Goal: Task Accomplishment & Management: Manage account settings

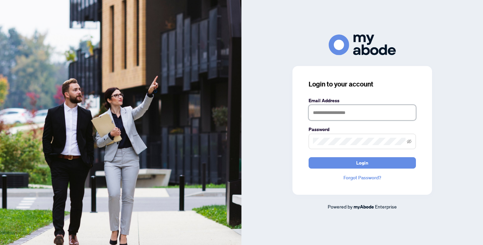
click at [326, 113] on input "text" at bounding box center [362, 112] width 107 height 15
type input "**********"
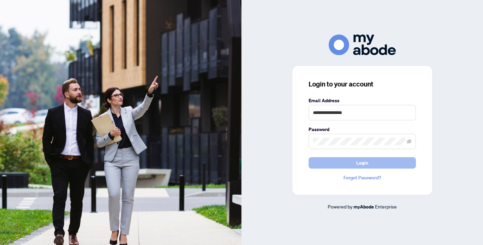
click at [342, 162] on button "Login" at bounding box center [362, 162] width 107 height 11
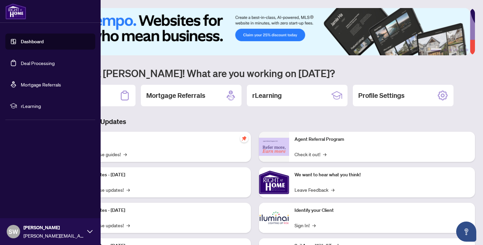
click at [21, 62] on link "Deal Processing" at bounding box center [38, 63] width 34 height 6
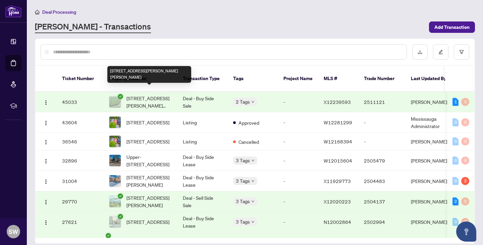
click at [148, 95] on span "110 Lillian Lane, Hastings, Ontario K0L 1W0, Canada" at bounding box center [149, 102] width 46 height 15
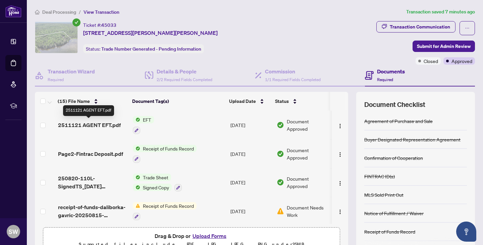
click at [99, 122] on span "2511121 AGENT EFT.pdf" at bounding box center [89, 125] width 63 height 8
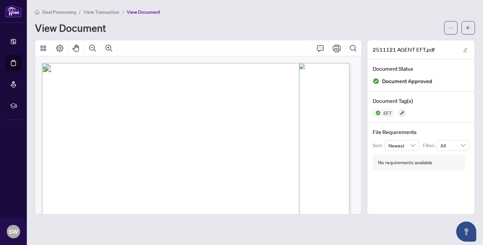
click at [98, 11] on span "View Transaction" at bounding box center [102, 12] width 36 height 6
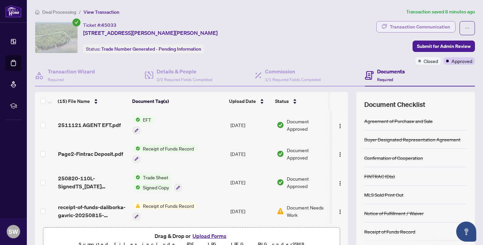
click at [391, 26] on div "Transaction Communication" at bounding box center [420, 26] width 60 height 11
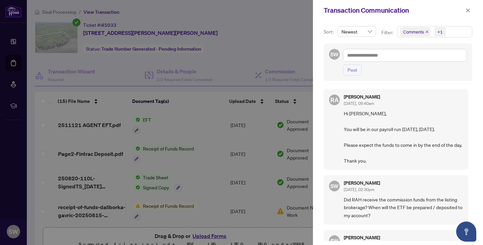
drag, startPoint x: 468, startPoint y: 87, endPoint x: 467, endPoint y: 93, distance: 5.7
click at [467, 93] on div "RA Rhea Alipio Sep/03/2025, 09:40am Hi Shane, You will be in our payroll run to…" at bounding box center [398, 163] width 149 height 156
click at [470, 10] on icon "close" at bounding box center [468, 10] width 5 height 5
